Goal: Transaction & Acquisition: Purchase product/service

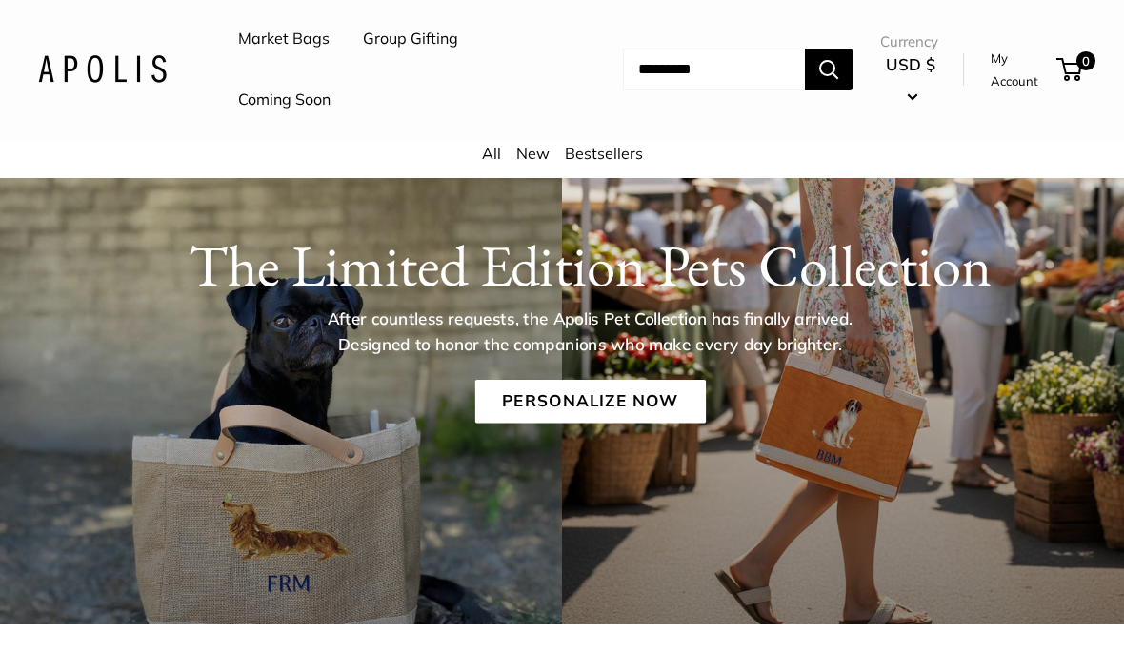
scroll to position [140, 0]
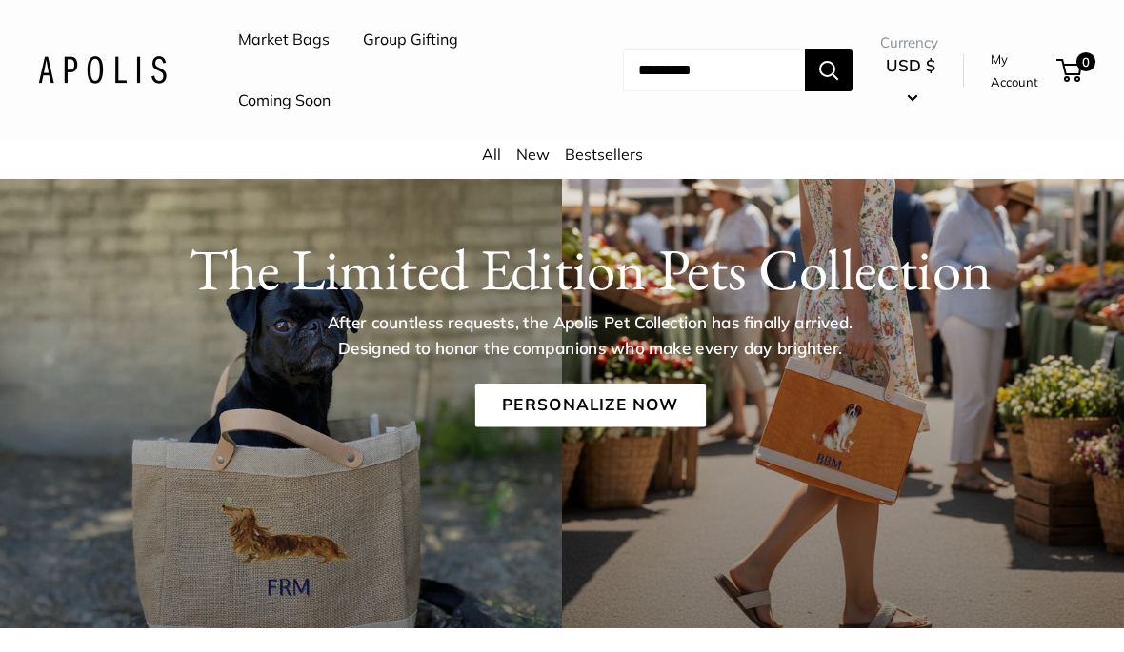
click at [594, 400] on link "Personalize Now" at bounding box center [589, 406] width 230 height 44
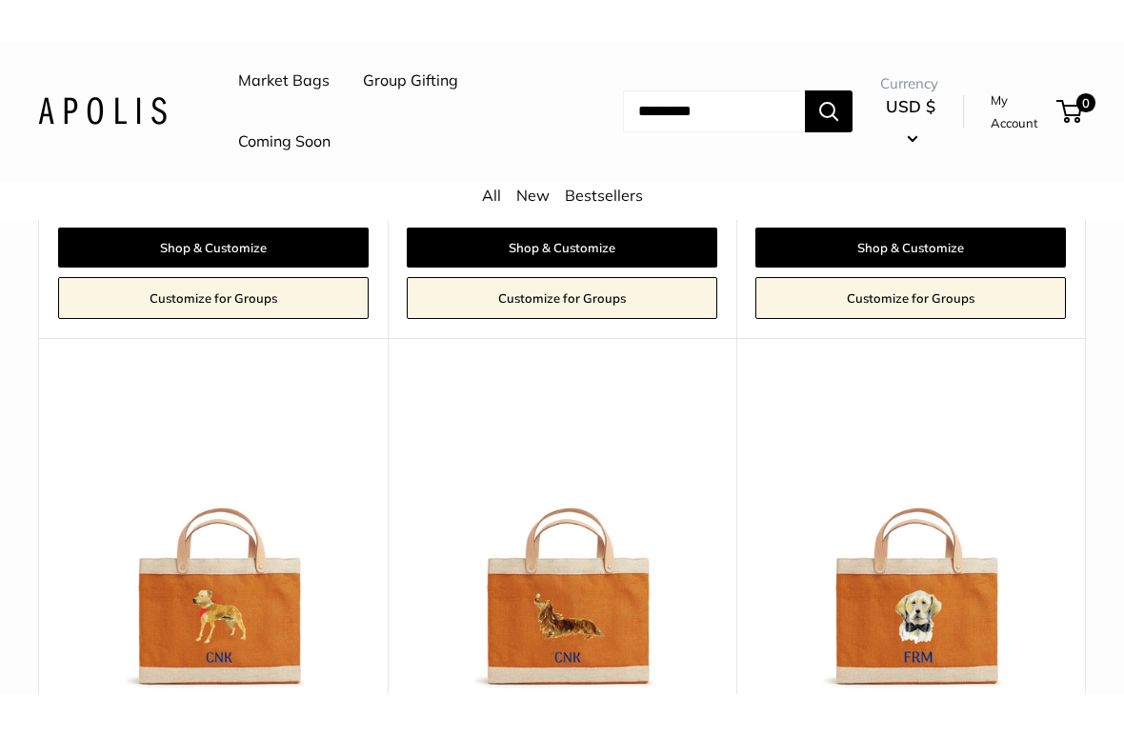
scroll to position [2486, 0]
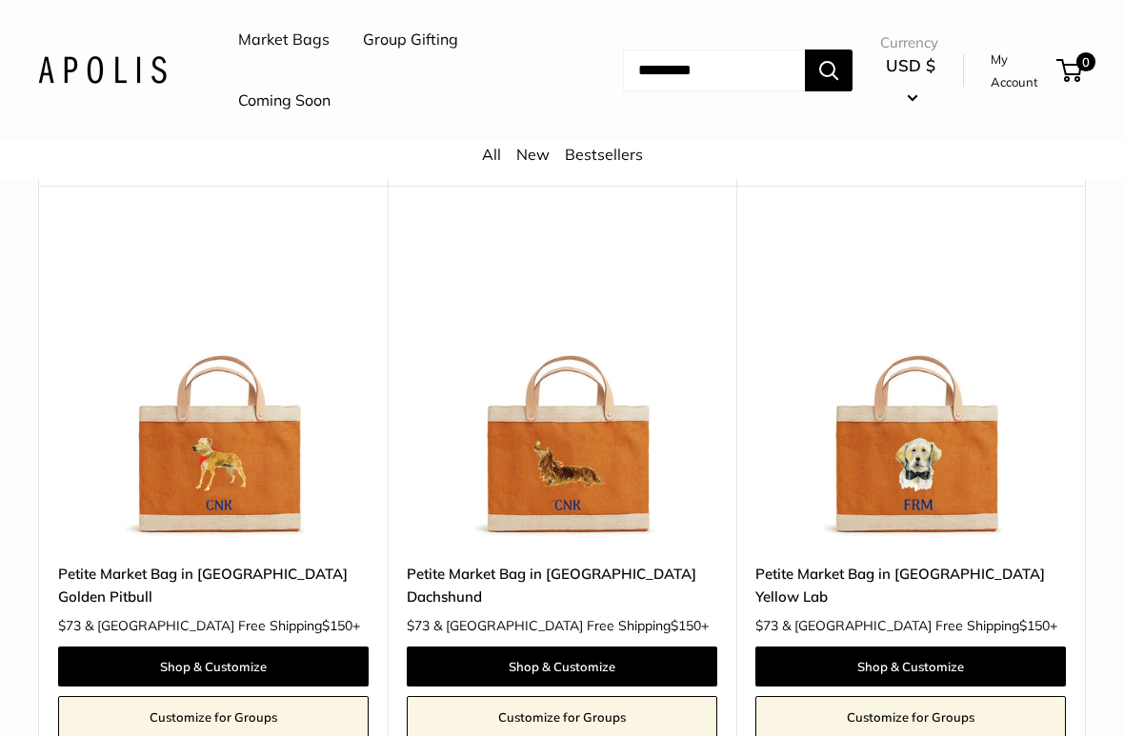
click at [631, 563] on link "Petite Market Bag in Cognac Dachshund" at bounding box center [562, 585] width 310 height 45
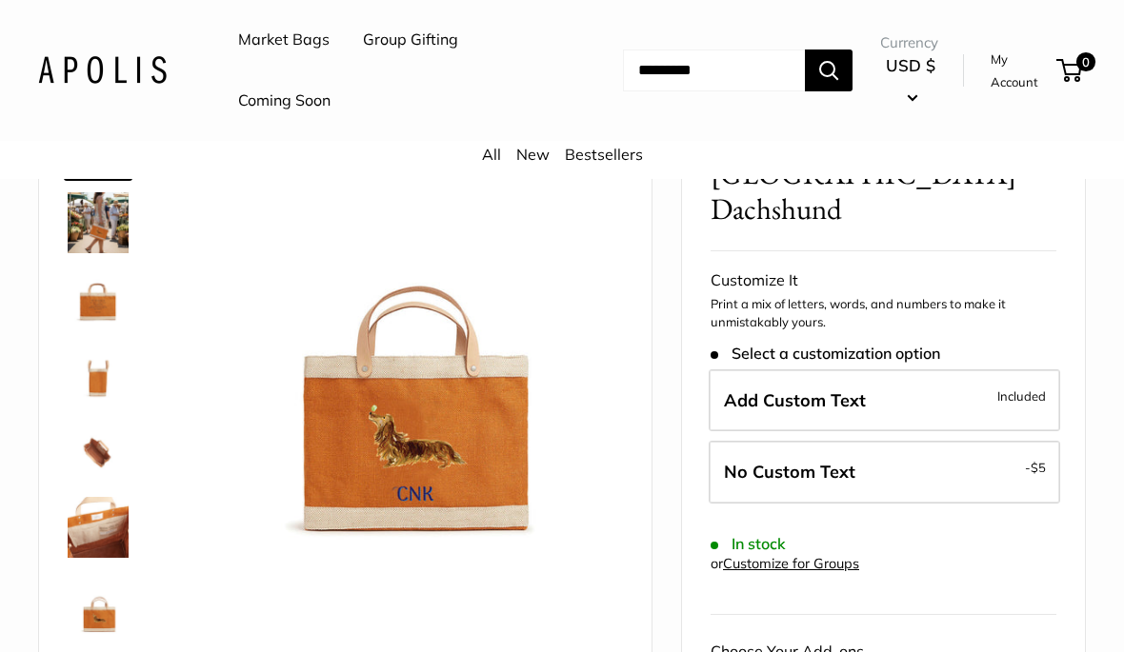
scroll to position [190, 0]
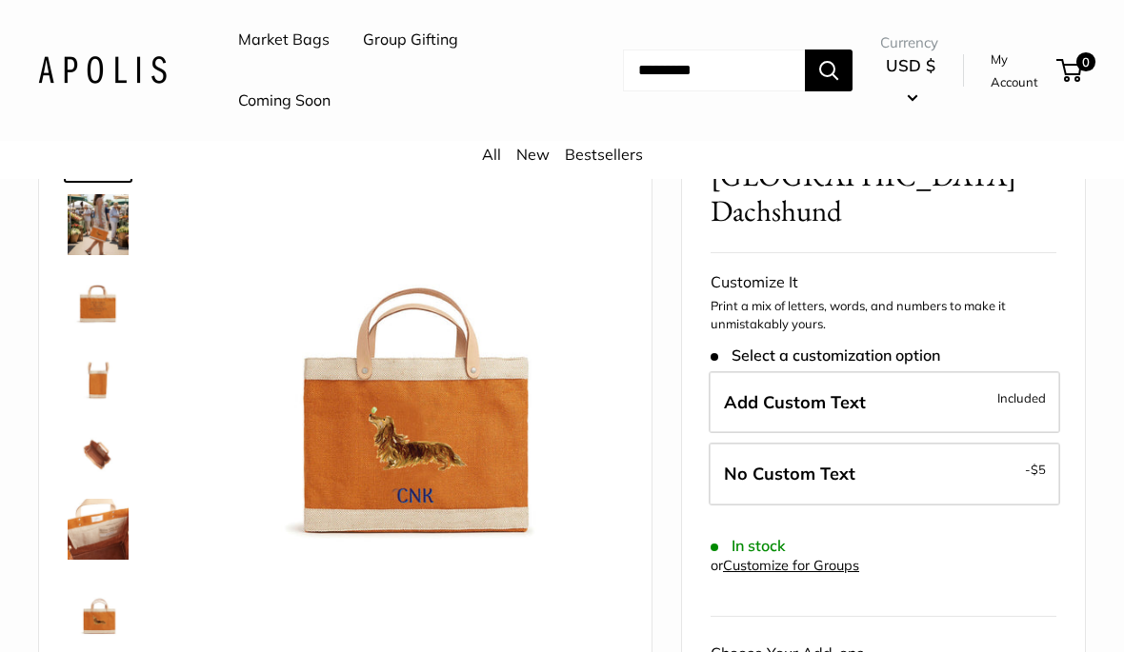
click at [826, 391] on span "Add Custom Text" at bounding box center [795, 402] width 142 height 22
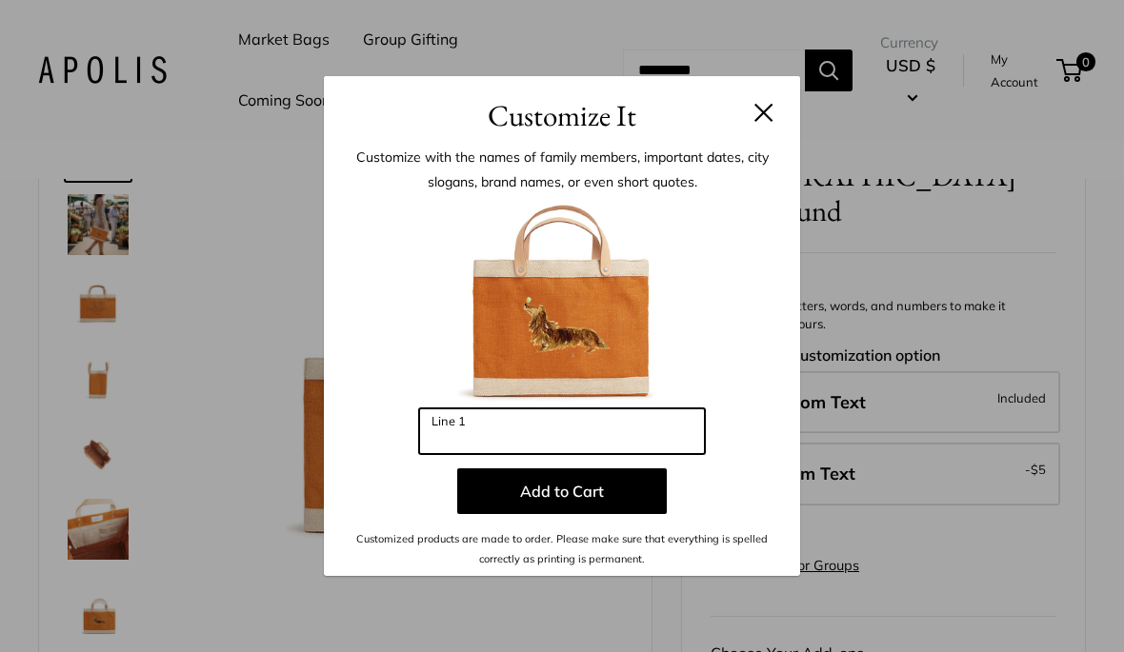
click at [445, 430] on input "Line 1" at bounding box center [562, 432] width 286 height 46
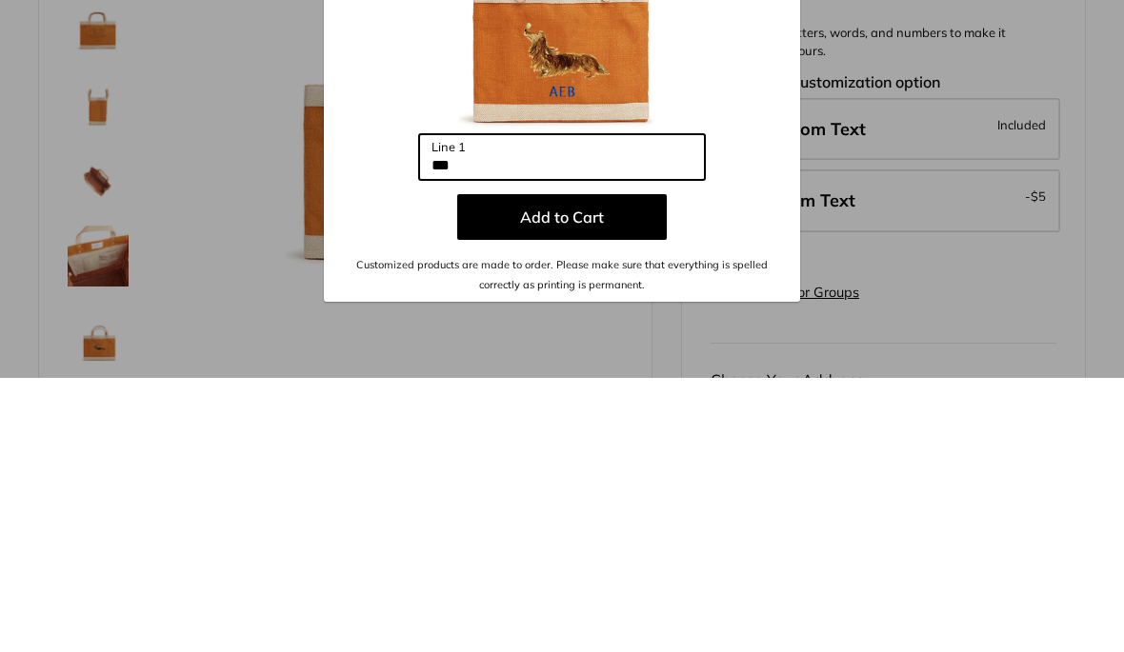
type input "***"
click at [571, 469] on button "Add to Cart" at bounding box center [562, 492] width 210 height 46
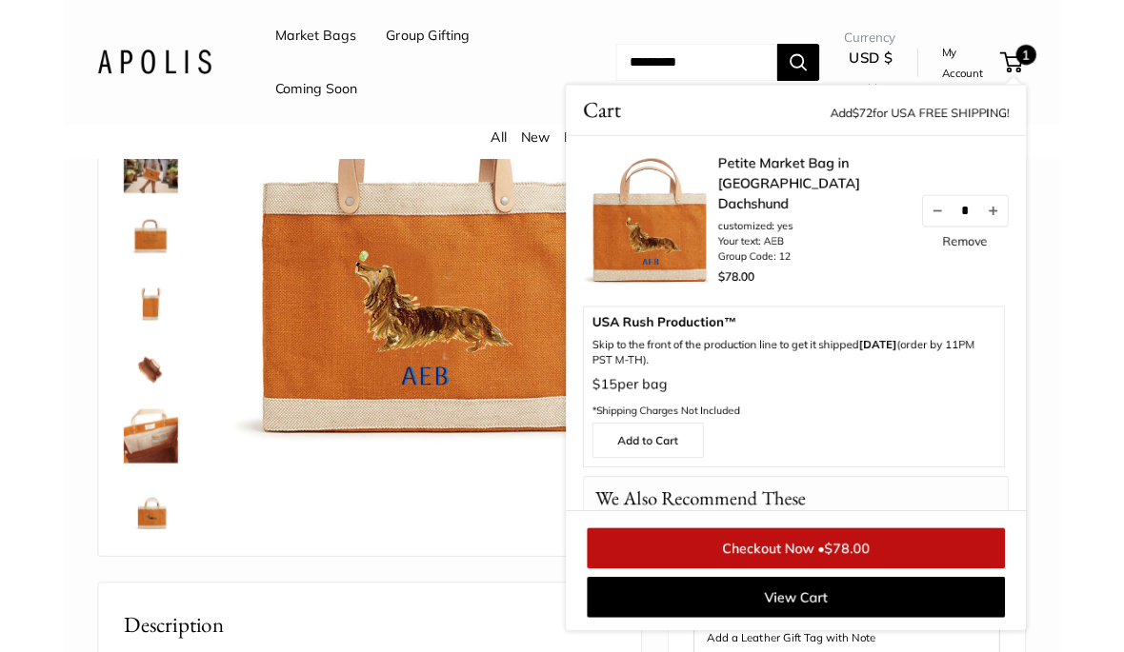
scroll to position [229, 0]
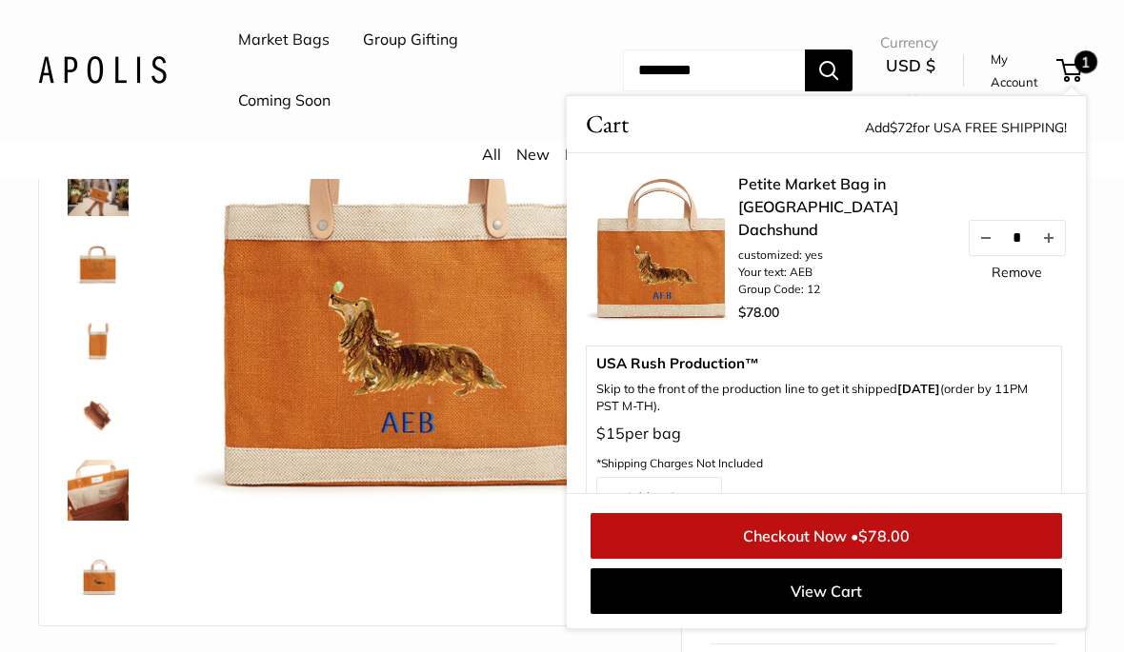
click at [846, 513] on link "Checkout Now • $78.00" at bounding box center [825, 536] width 471 height 46
